Goal: Information Seeking & Learning: Compare options

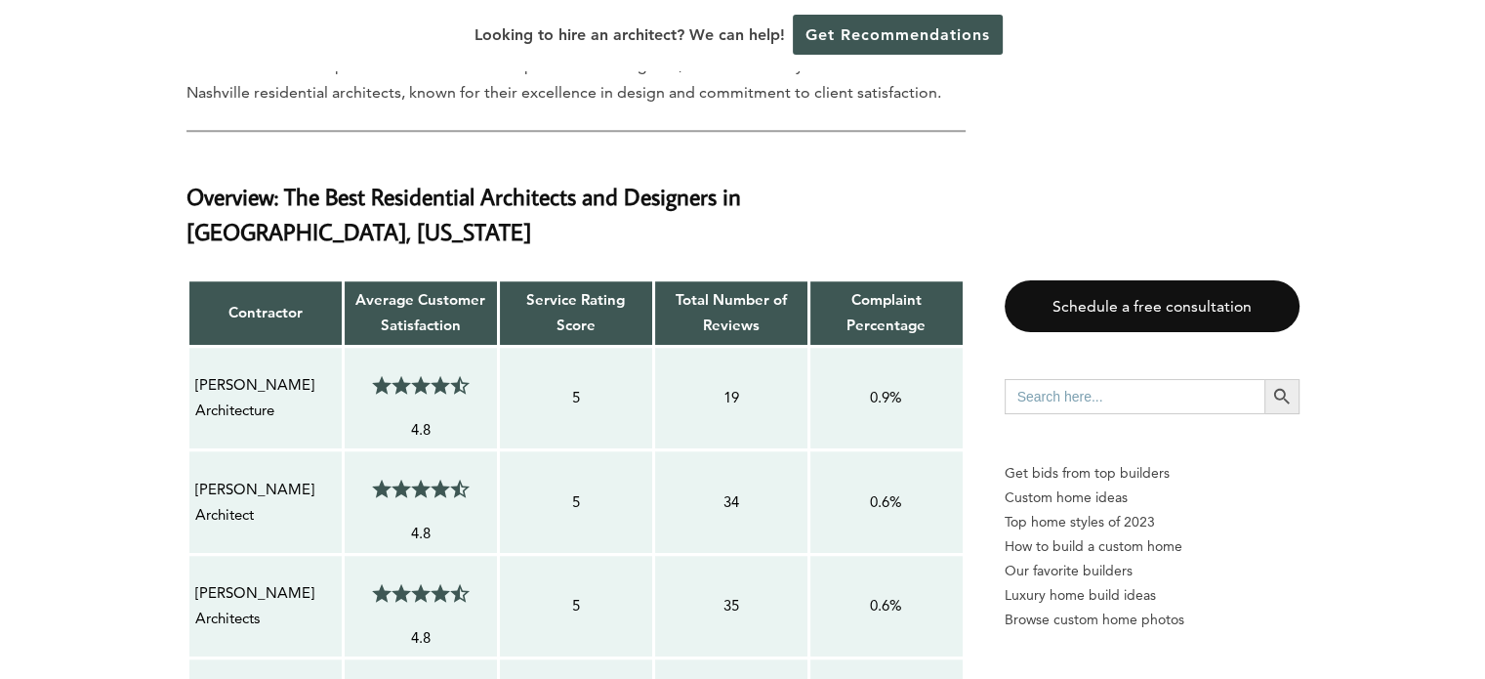
scroll to position [1563, 0]
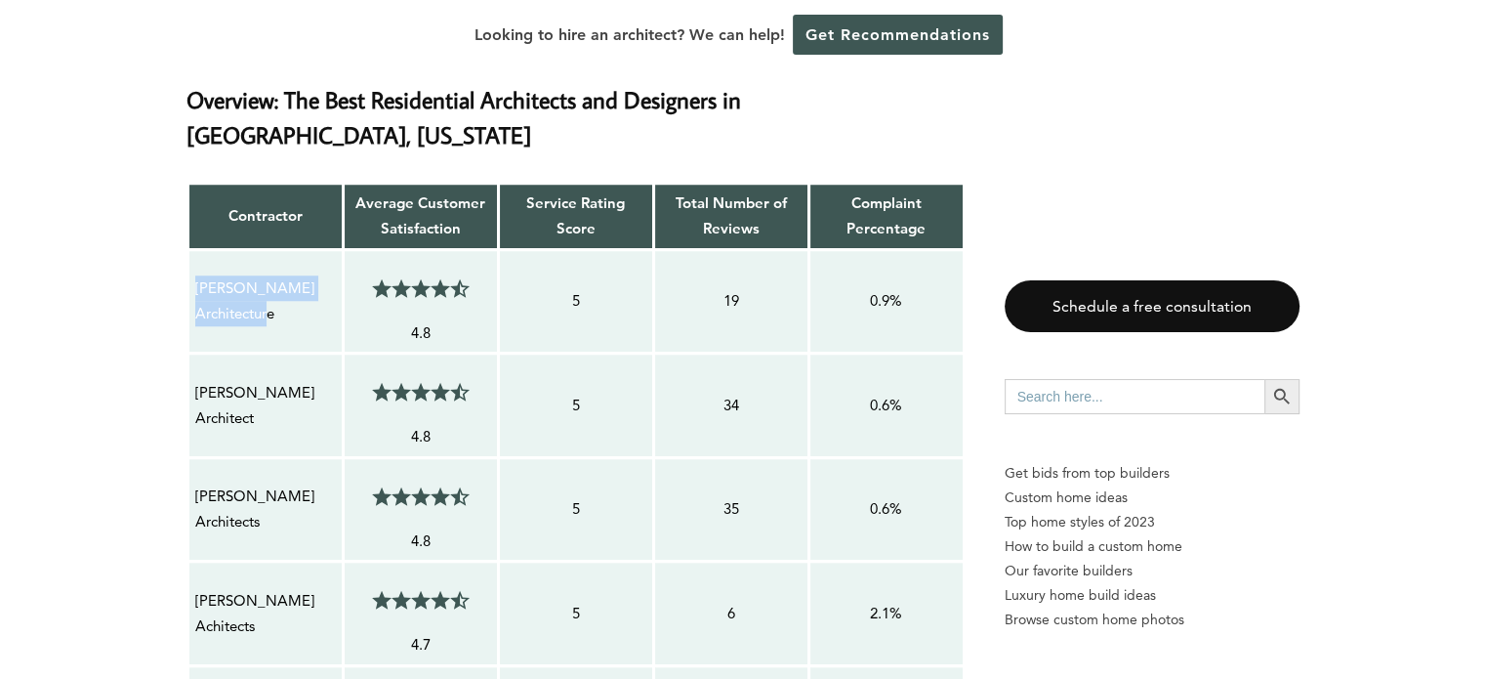
drag, startPoint x: 276, startPoint y: 278, endPoint x: 191, endPoint y: 253, distance: 88.7
click at [191, 253] on td "[PERSON_NAME] Architecture" at bounding box center [265, 301] width 155 height 104
copy p "John TeSelle Architecture"
drag, startPoint x: 256, startPoint y: 387, endPoint x: 196, endPoint y: 359, distance: 65.5
click at [196, 380] on p "Michael Goorevich Architect" at bounding box center [265, 406] width 141 height 52
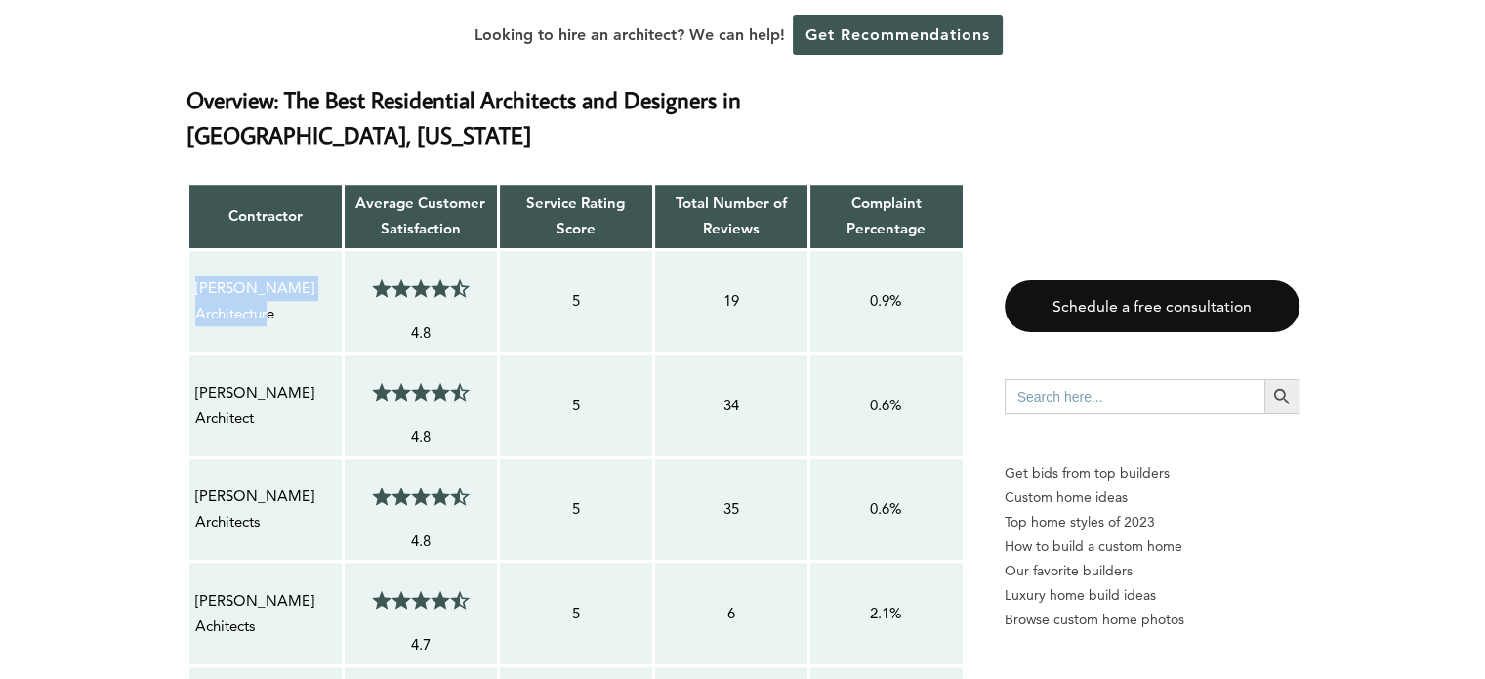
copy p "Michael Goorevich Architect"
drag, startPoint x: 266, startPoint y: 486, endPoint x: 197, endPoint y: 458, distance: 74.0
click at [197, 483] on p "Noble Johnson Architects" at bounding box center [265, 509] width 141 height 52
copy p "Noble Johnson Architects"
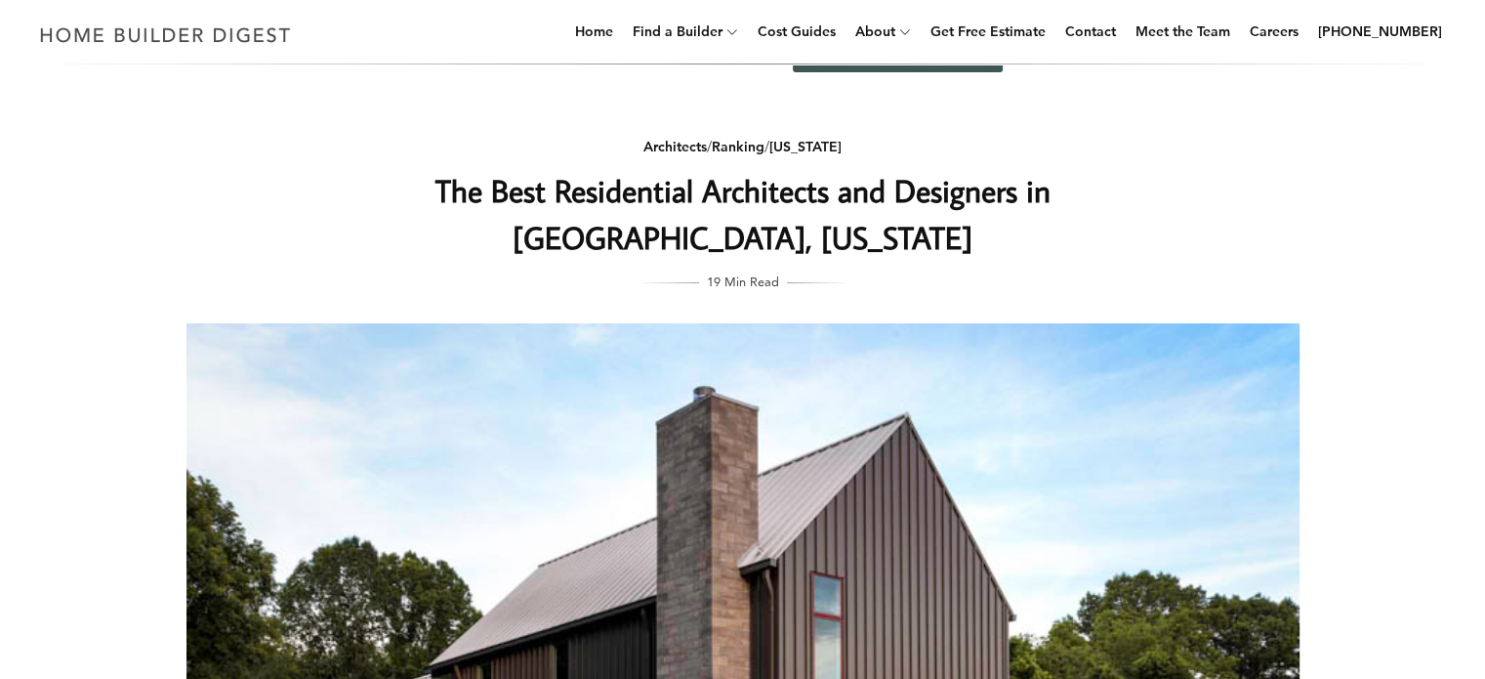
scroll to position [0, 0]
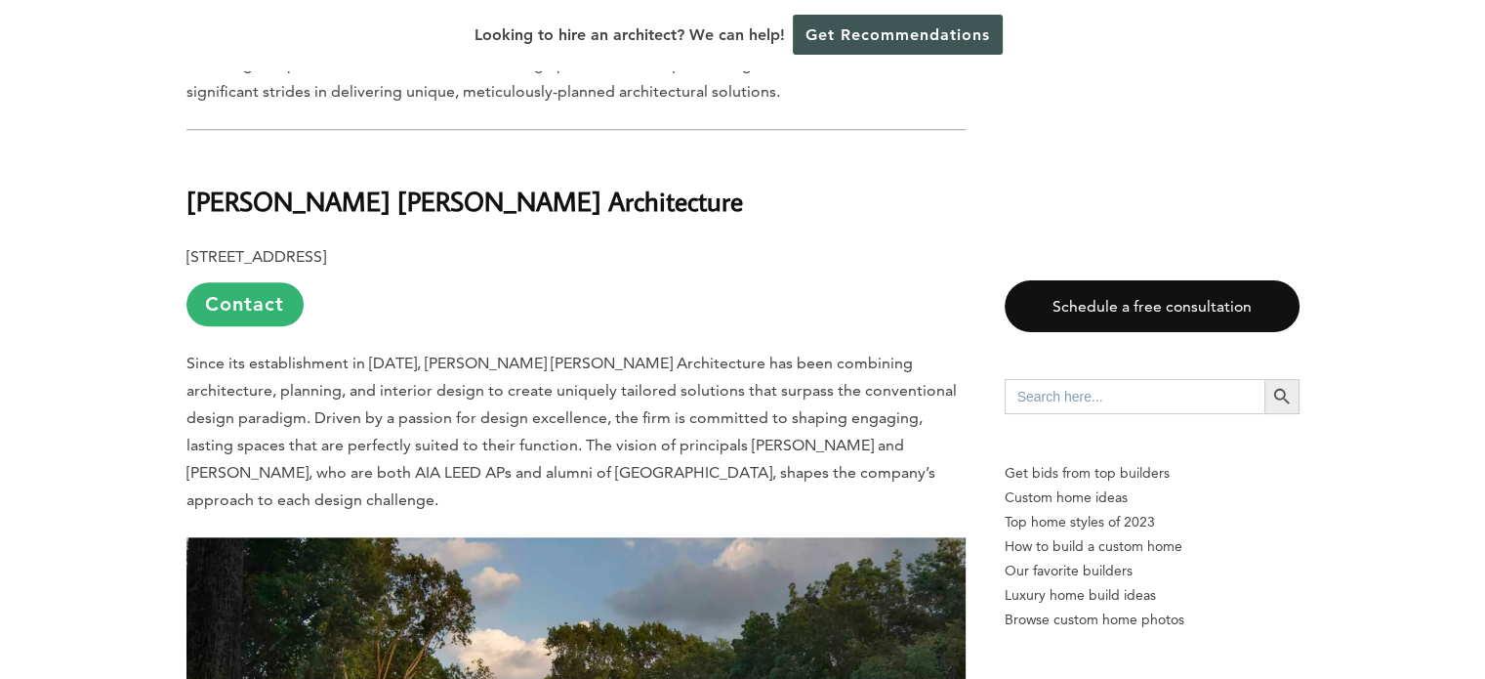
scroll to position [9278, 0]
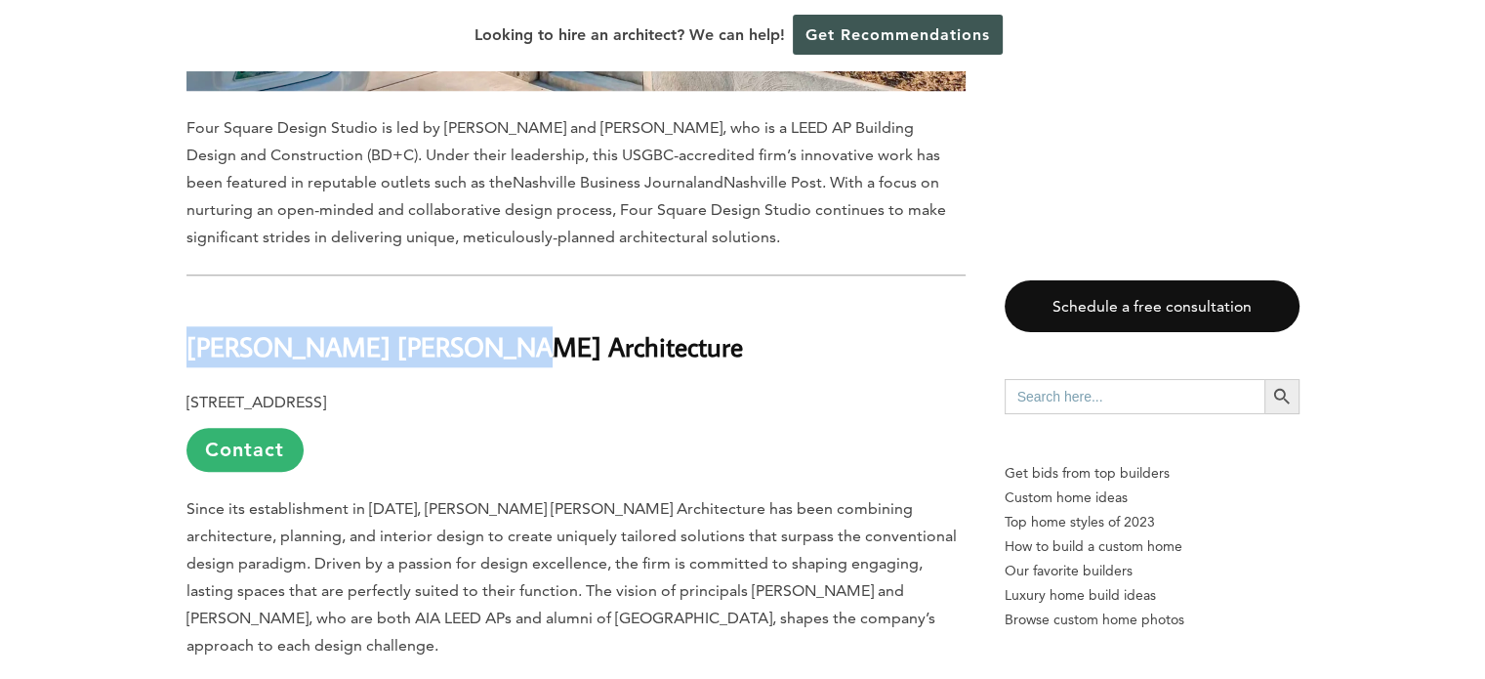
drag, startPoint x: 507, startPoint y: 165, endPoint x: 188, endPoint y: 171, distance: 319.4
click at [188, 299] on h2 "BAUER ASKEW Architecture" at bounding box center [576, 332] width 779 height 67
copy b "BAUER ASKEW Architecture"
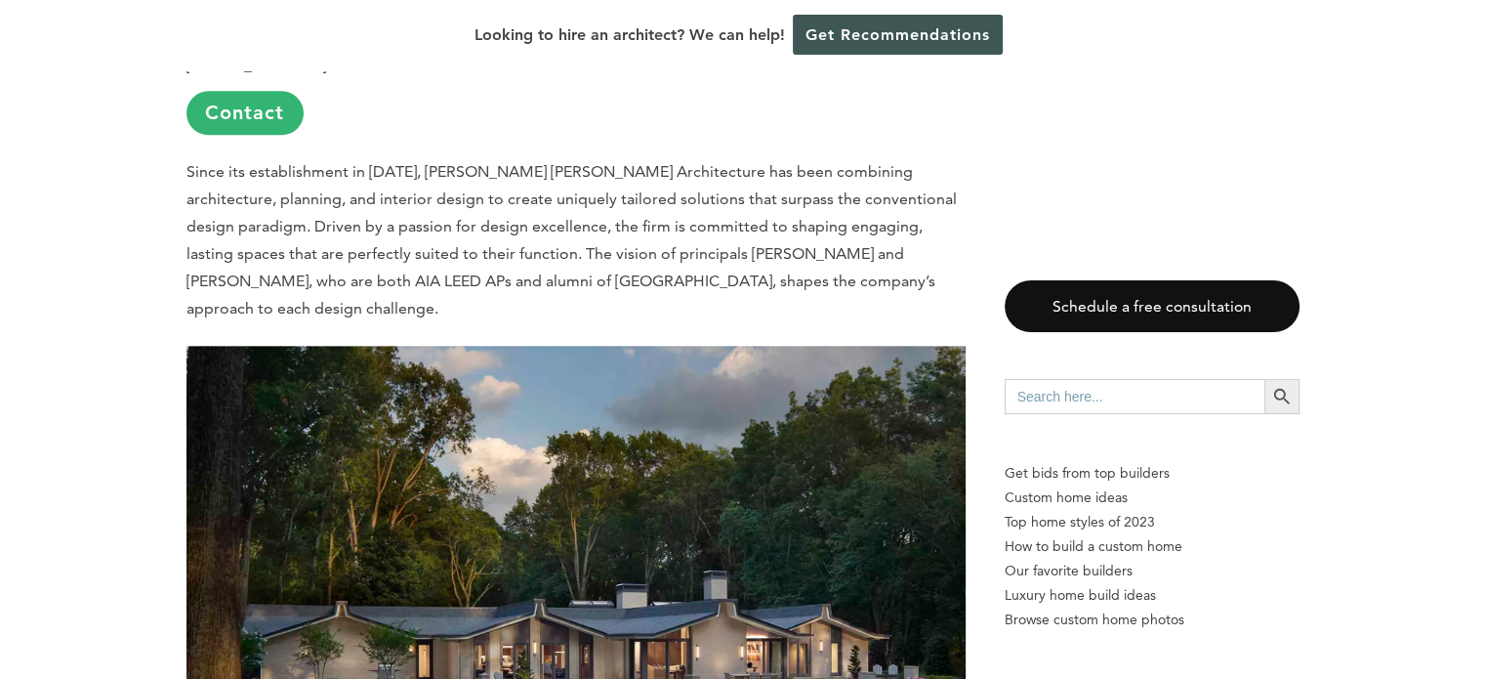
scroll to position [9668, 0]
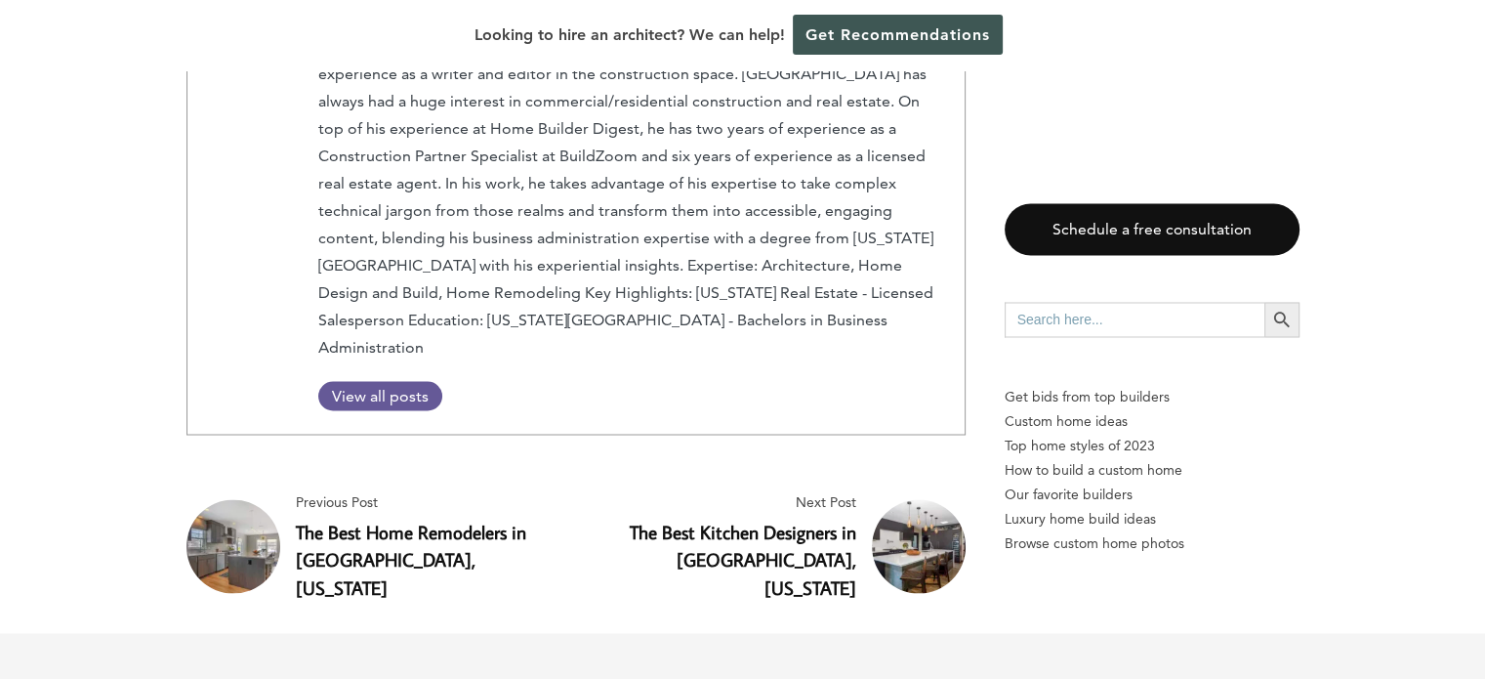
scroll to position [10450, 0]
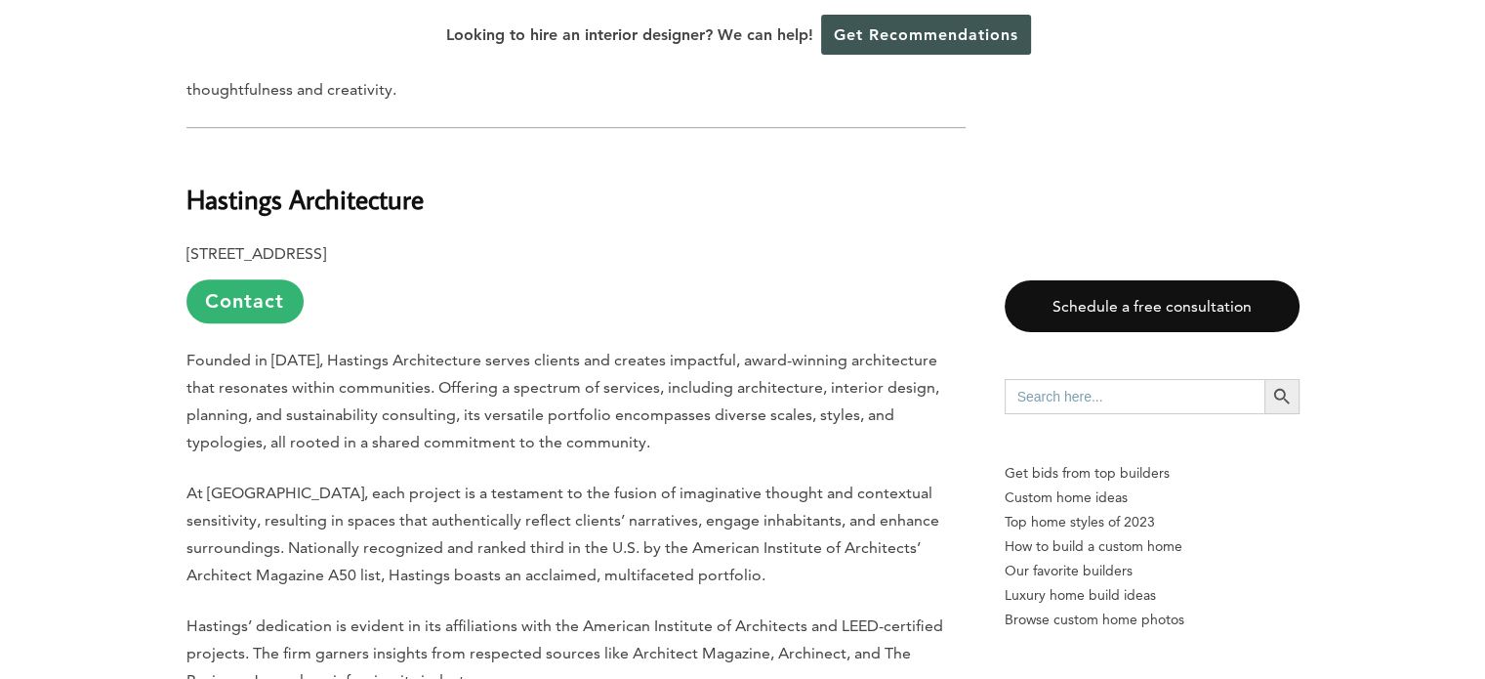
scroll to position [1270, 0]
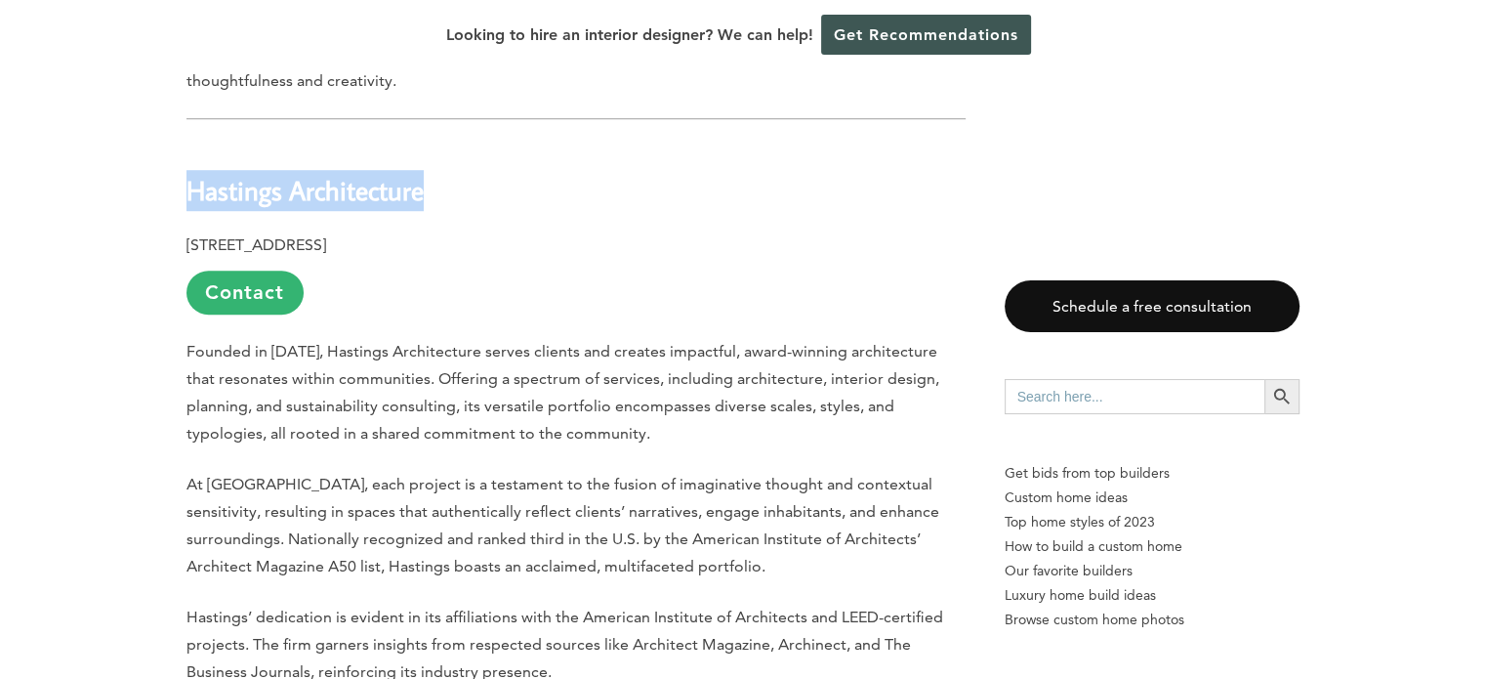
drag, startPoint x: 426, startPoint y: 140, endPoint x: 191, endPoint y: 136, distance: 234.4
click at [191, 143] on h2 "Hastings Architecture" at bounding box center [576, 176] width 779 height 67
copy b "Hastings Architecture"
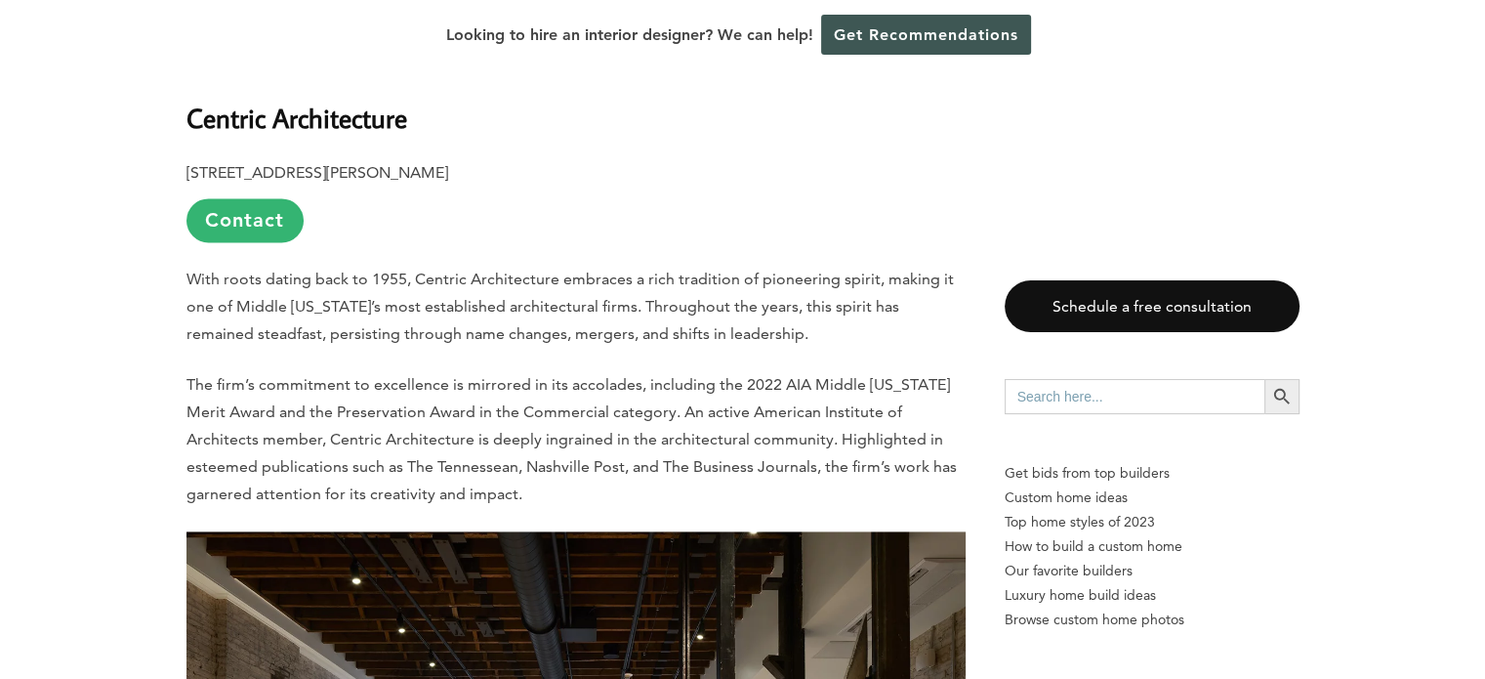
scroll to position [2637, 0]
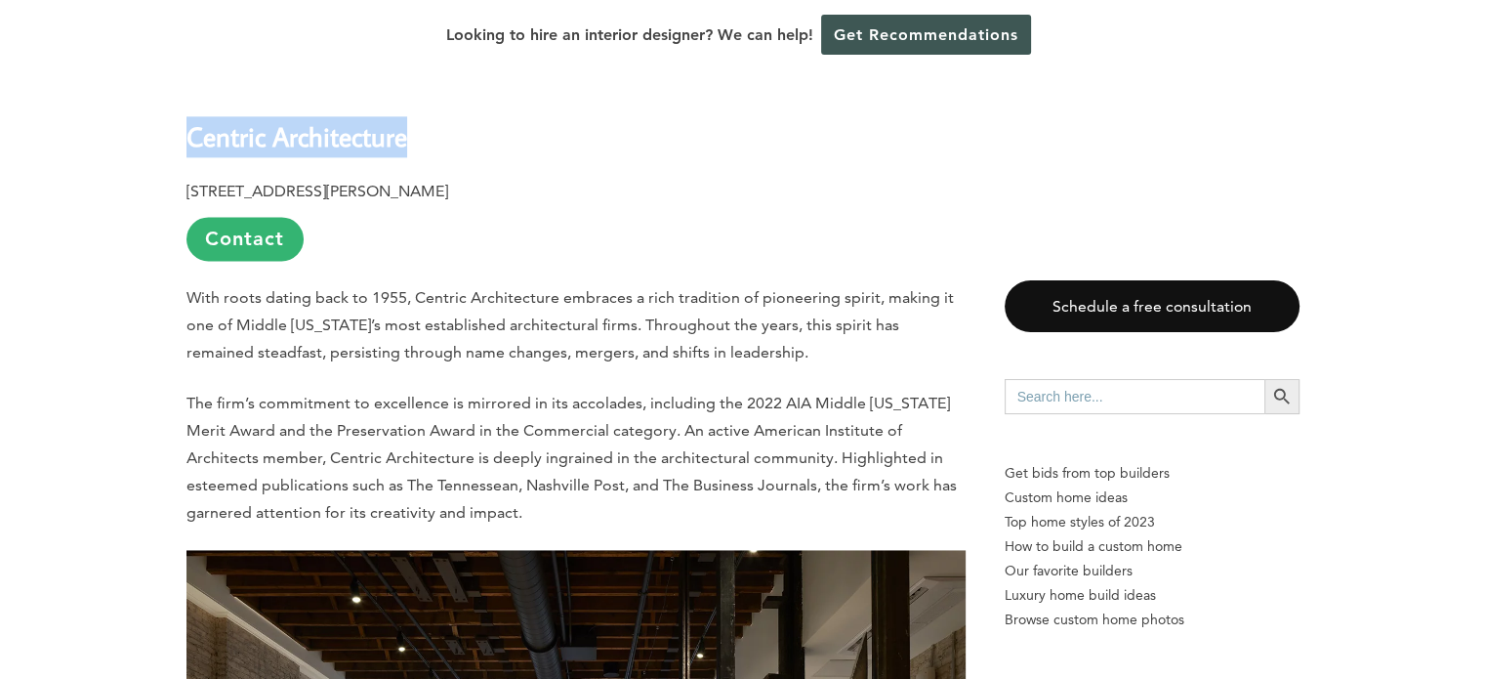
drag, startPoint x: 436, startPoint y: 96, endPoint x: 191, endPoint y: 94, distance: 244.2
click at [191, 94] on h2 "Centric Architecture" at bounding box center [576, 122] width 779 height 67
copy b "Centric Architecture"
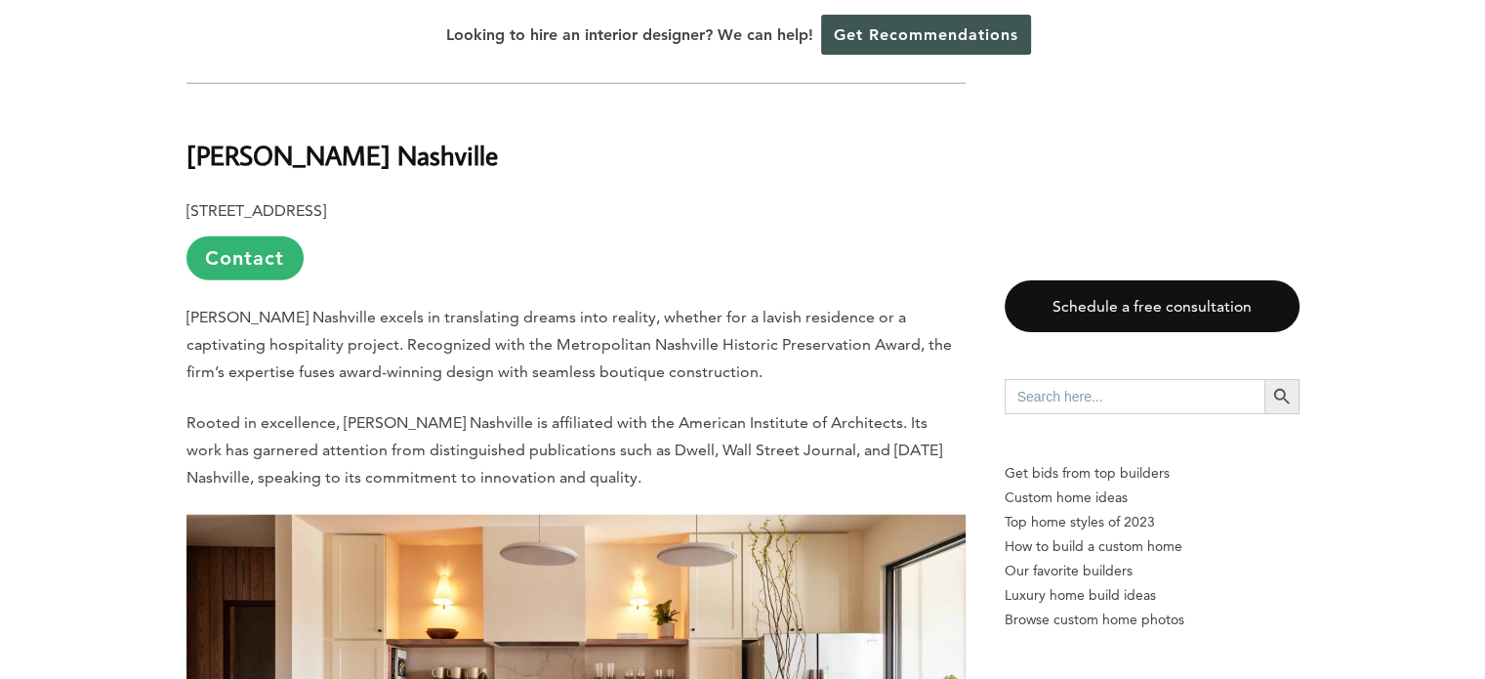
scroll to position [4981, 0]
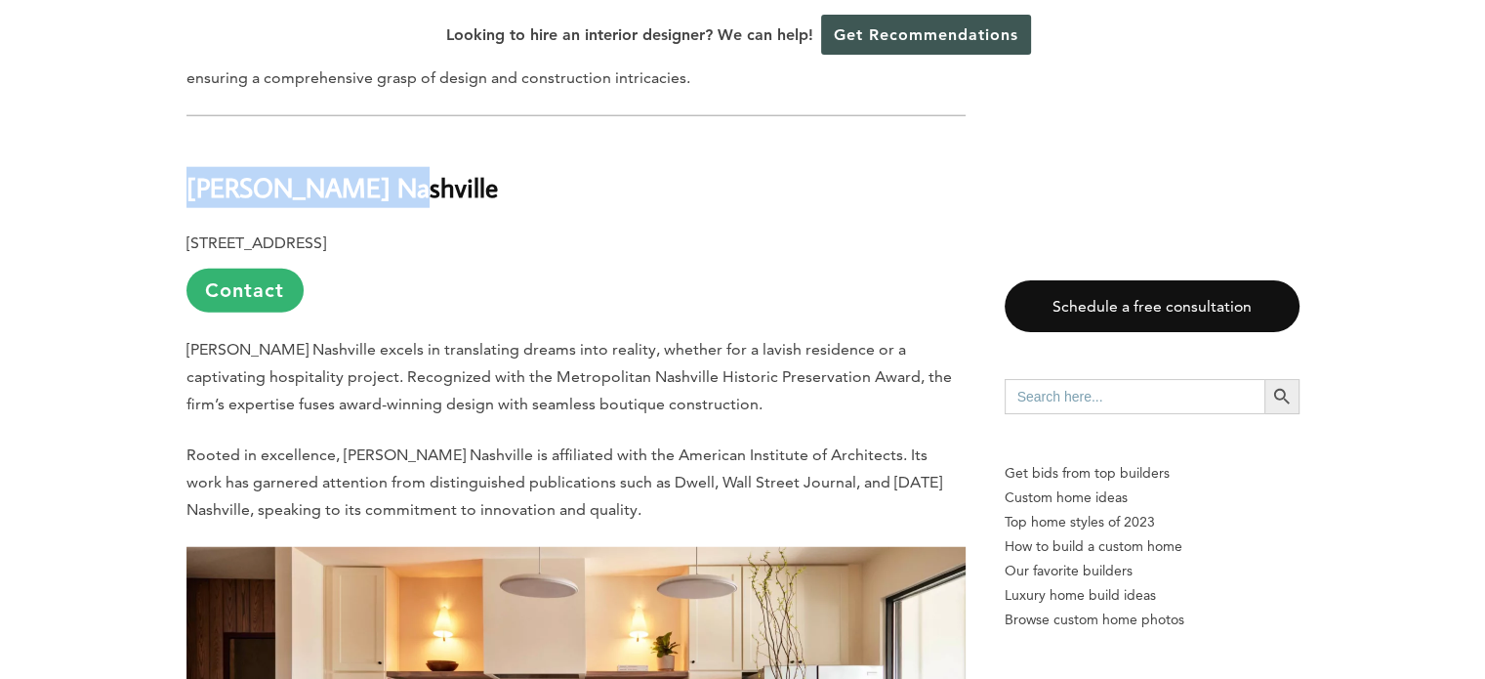
drag, startPoint x: 367, startPoint y: 142, endPoint x: 183, endPoint y: 132, distance: 184.8
copy b "Powell Nashville"
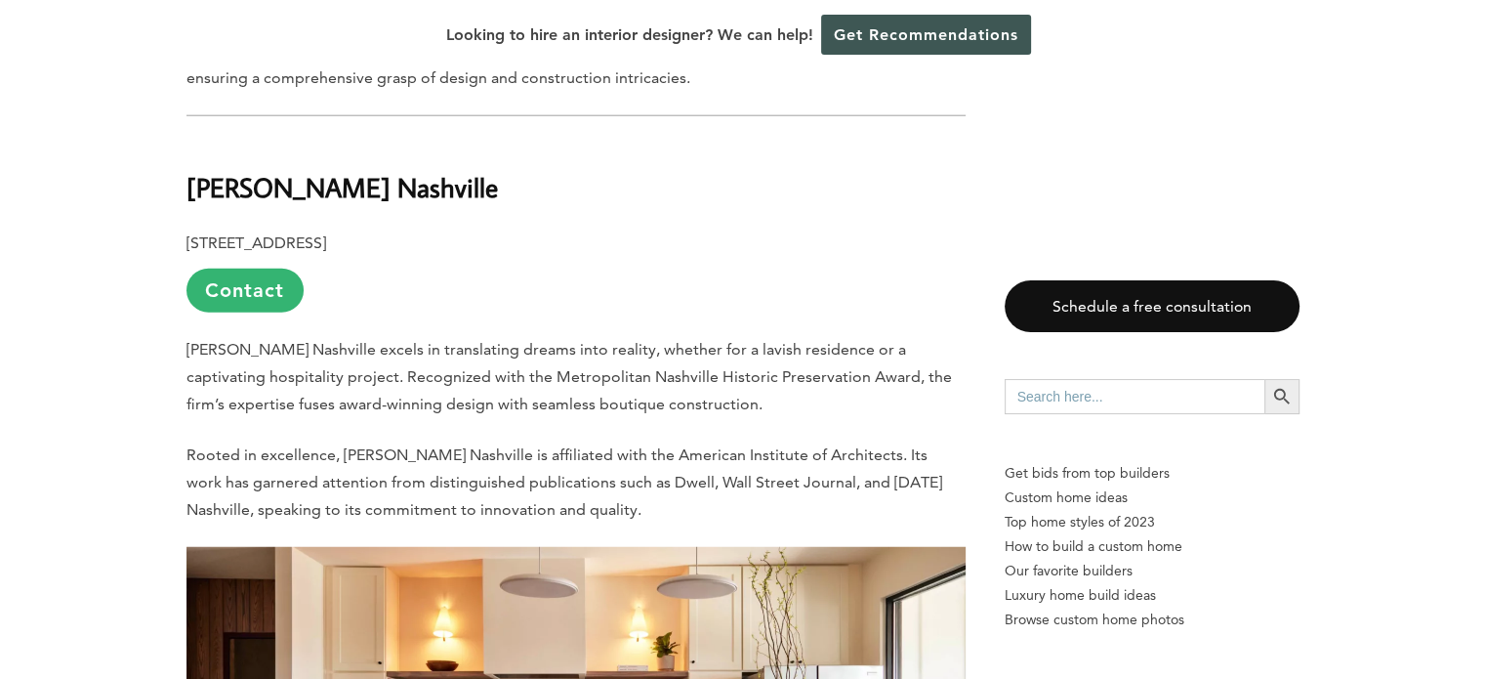
drag, startPoint x: 149, startPoint y: 382, endPoint x: 94, endPoint y: 393, distance: 56.7
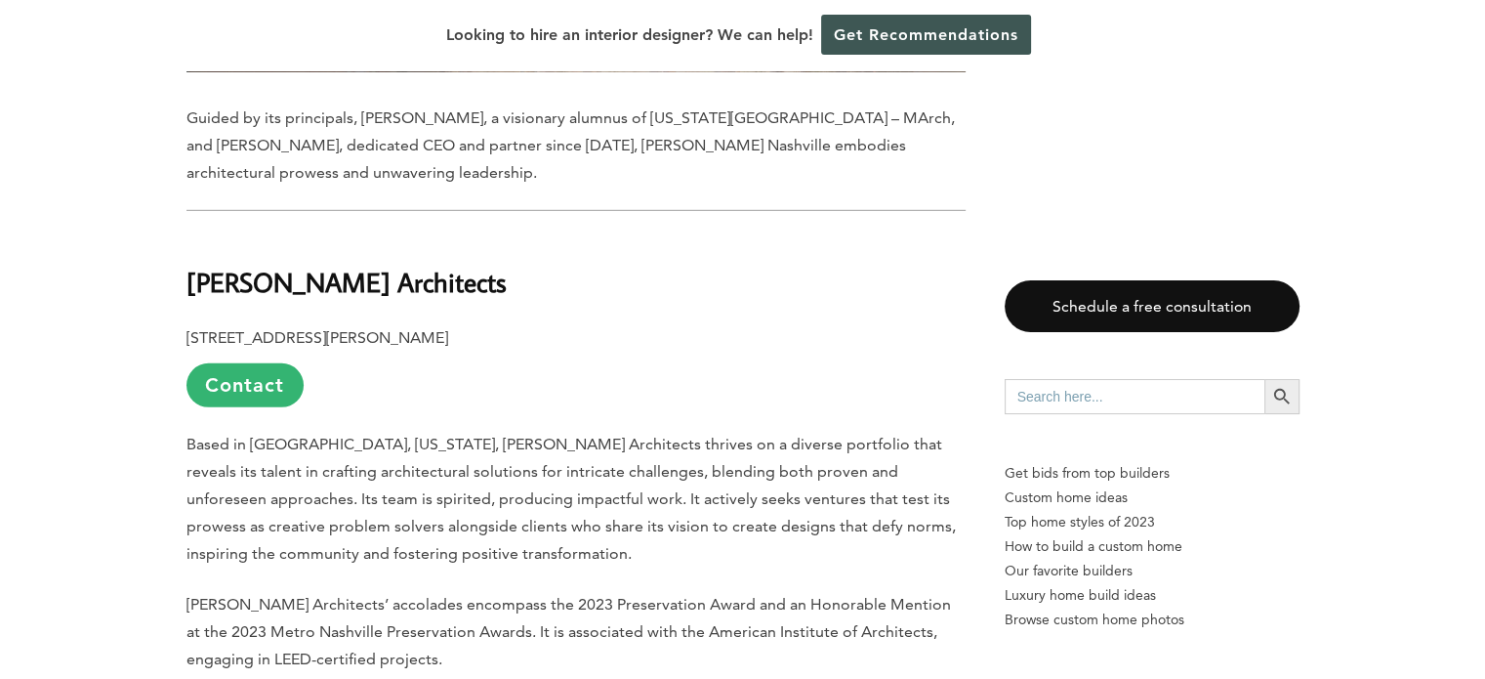
scroll to position [5860, 0]
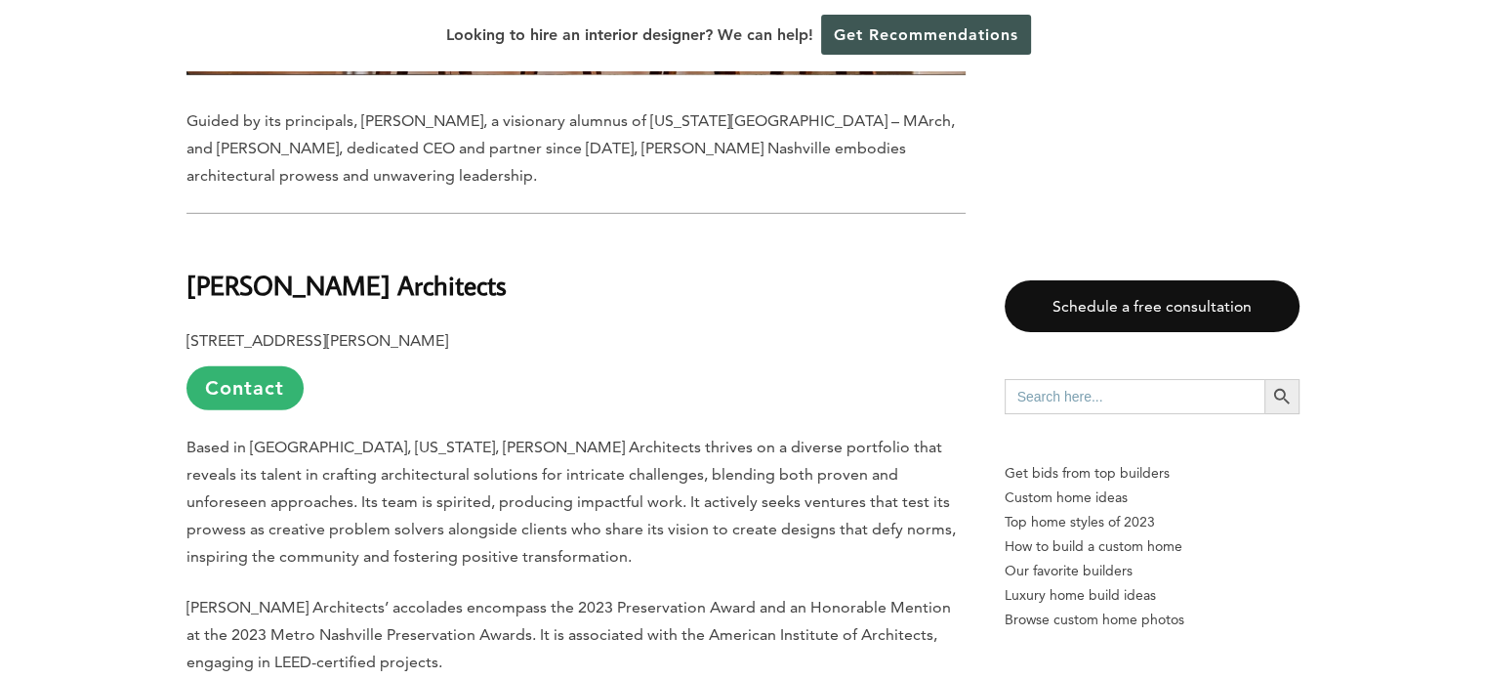
drag, startPoint x: 473, startPoint y: 237, endPoint x: 194, endPoint y: 241, distance: 278.4
click at [194, 241] on h2 "Manuel Zeitlin Architects" at bounding box center [576, 270] width 779 height 67
copy b "Manuel Zeitlin Architects"
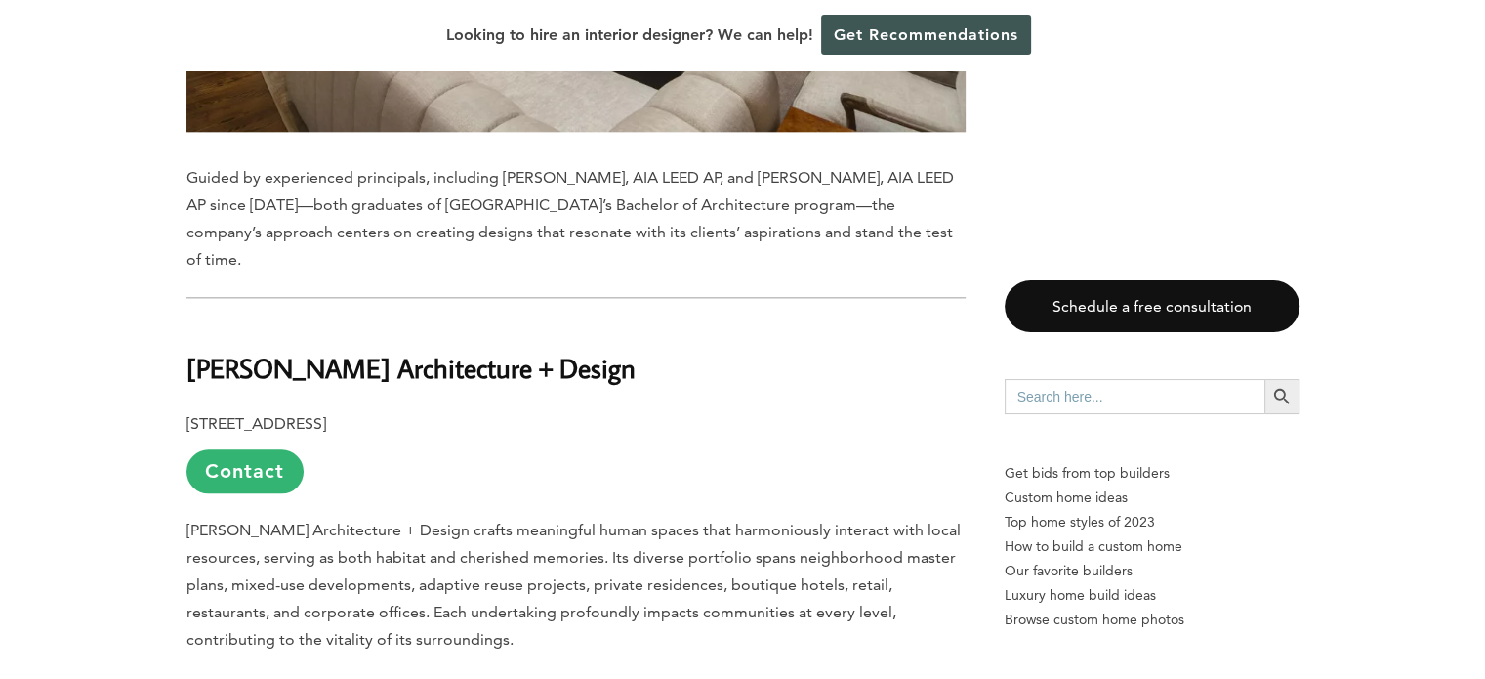
scroll to position [9711, 0]
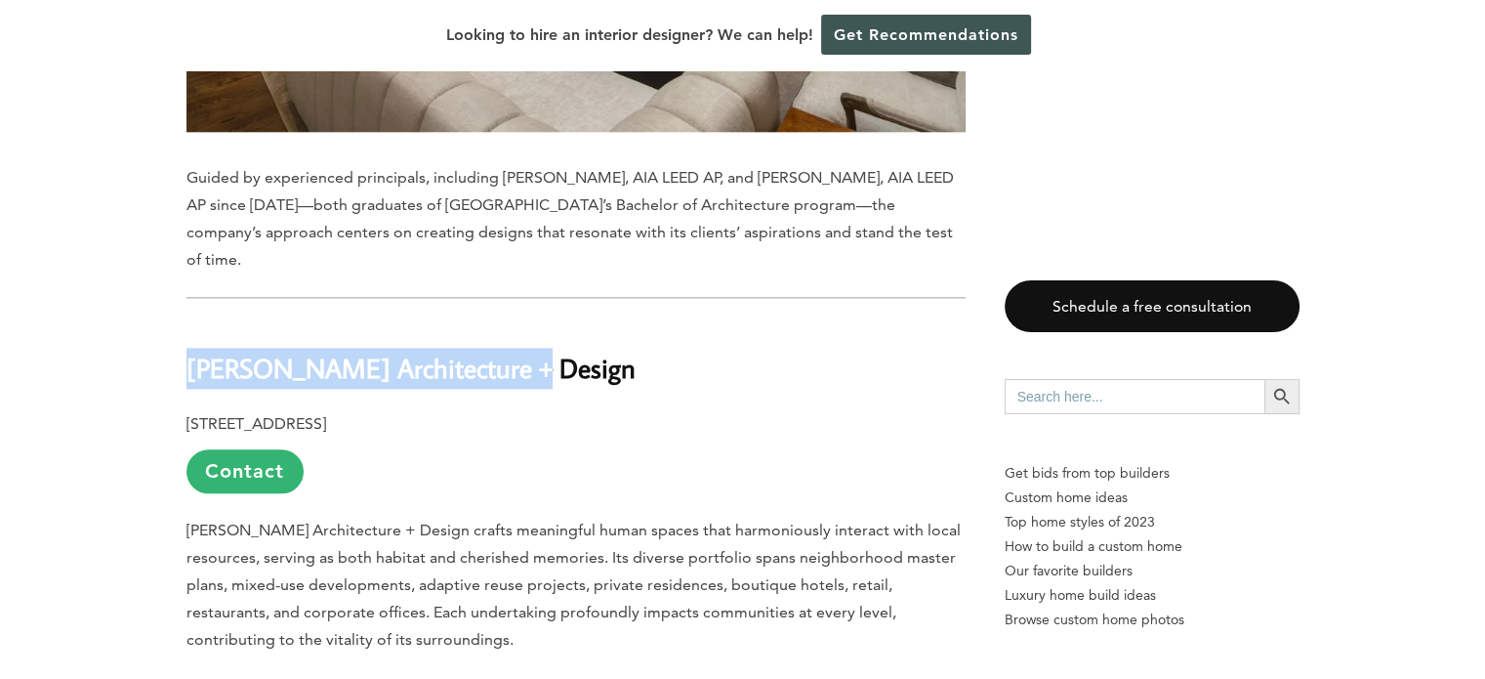
drag, startPoint x: 520, startPoint y: 264, endPoint x: 167, endPoint y: 264, distance: 352.6
copy b "Dryden Architecture + Design"
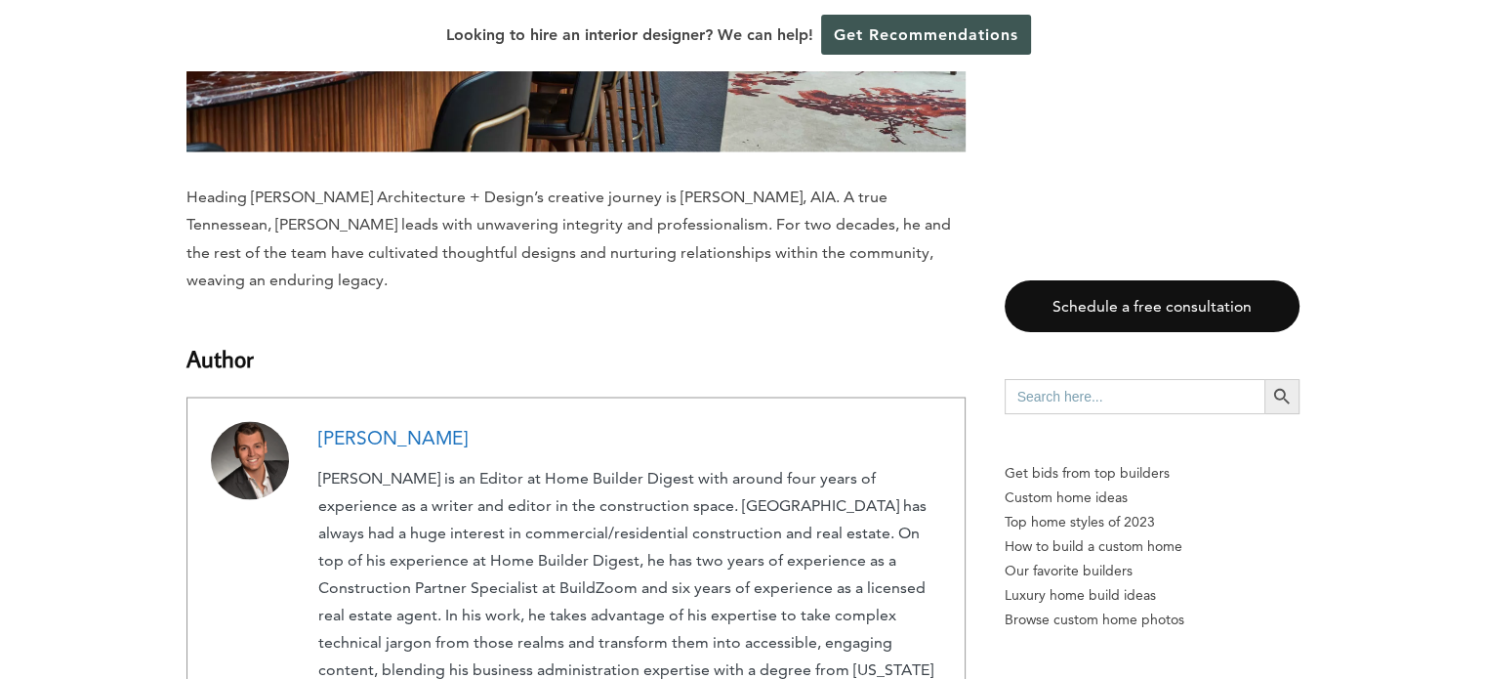
scroll to position [10981, 0]
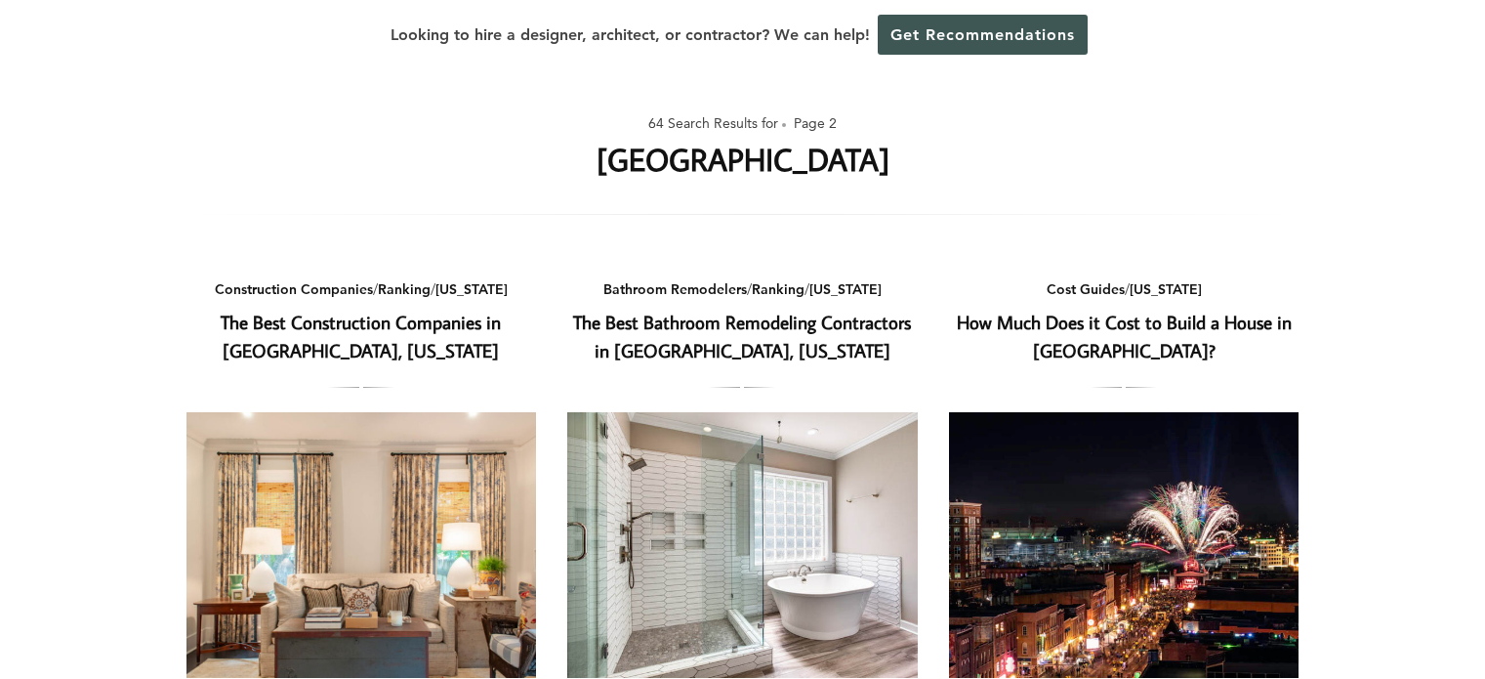
scroll to position [586, 0]
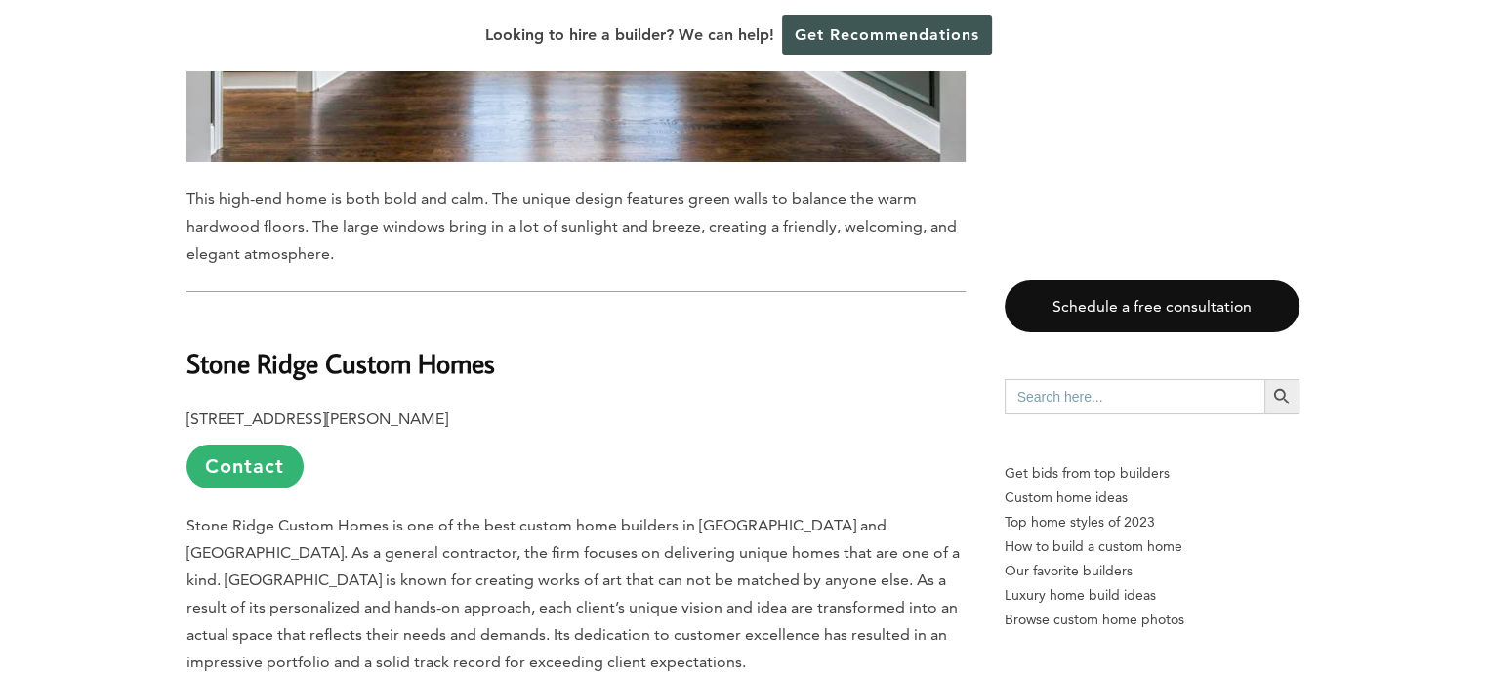
scroll to position [14085, 0]
